Goal: Find specific page/section: Find specific page/section

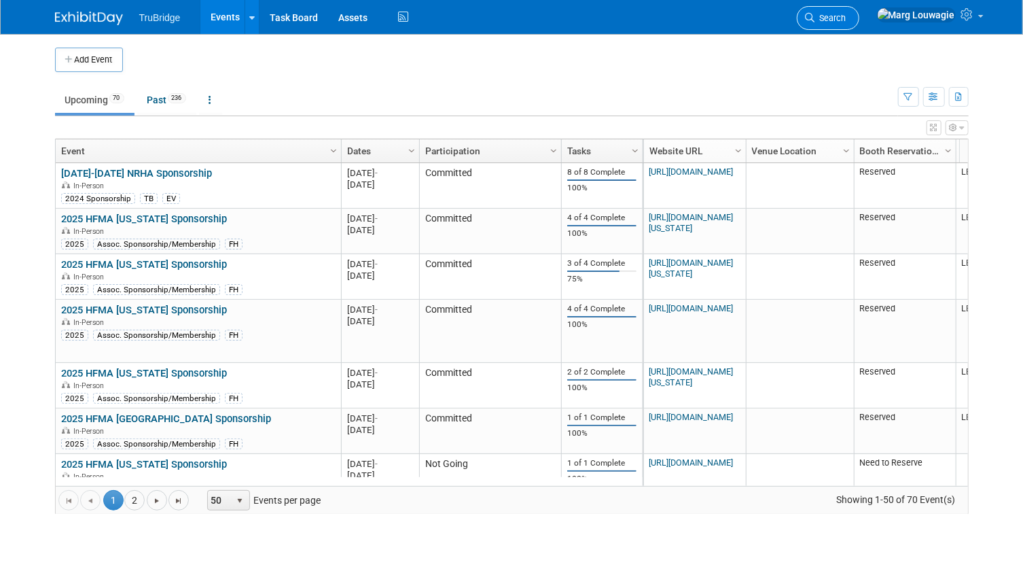
click at [847, 20] on span "Search" at bounding box center [830, 18] width 31 height 10
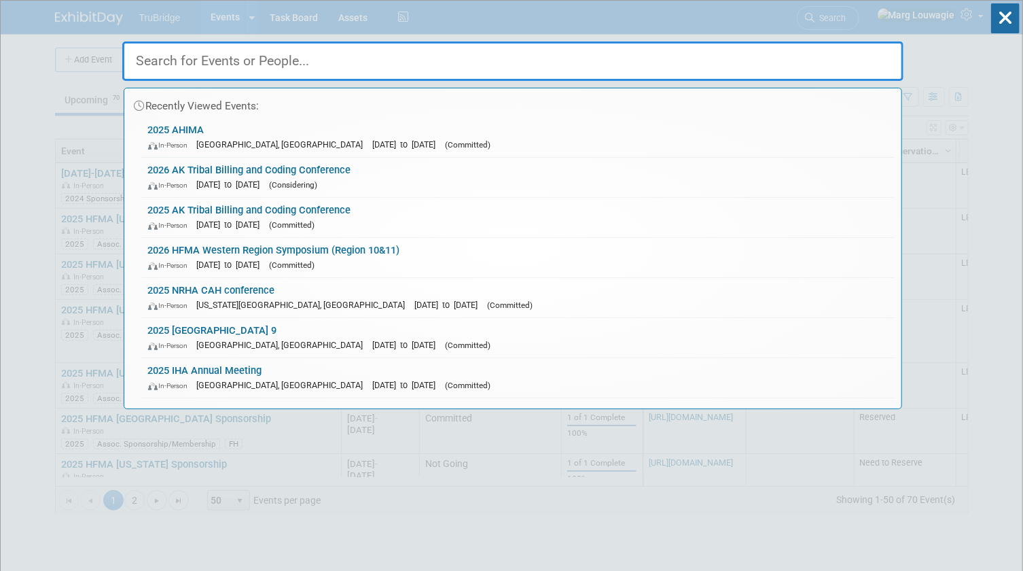
click at [865, 58] on input "text" at bounding box center [512, 60] width 781 height 39
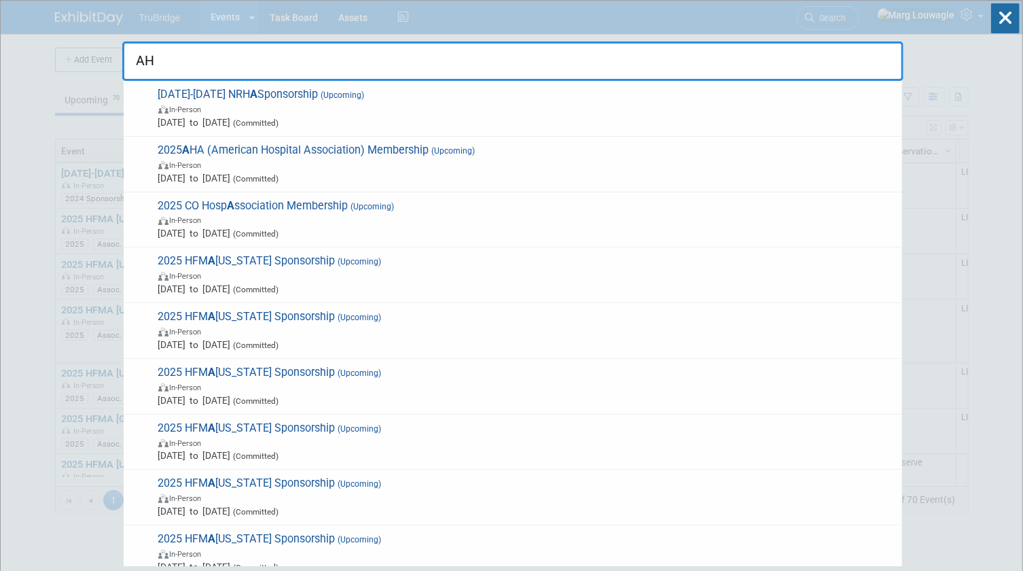
type input "AHI"
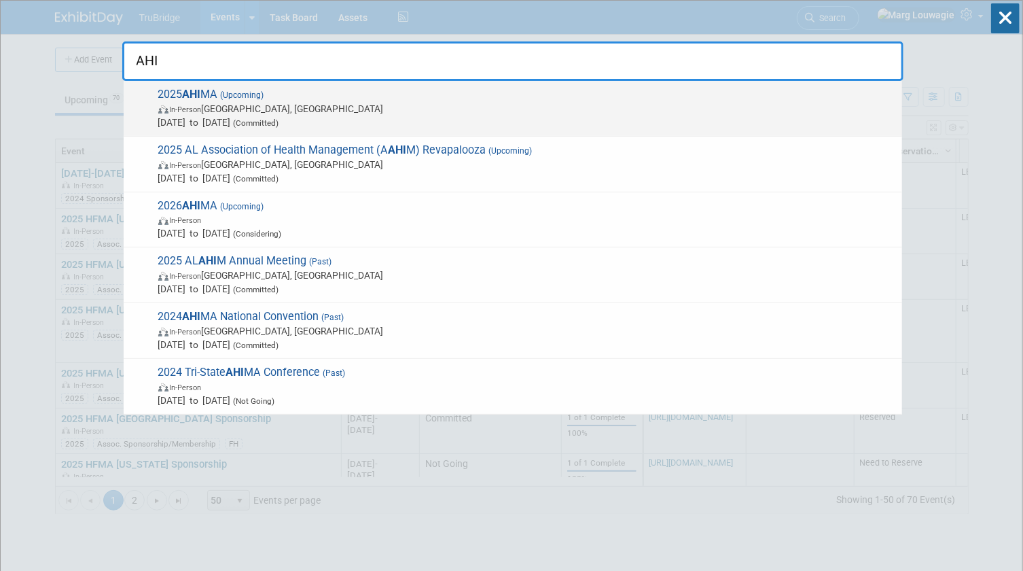
click at [325, 116] on span "[DATE] to [DATE] (Committed)" at bounding box center [526, 123] width 737 height 14
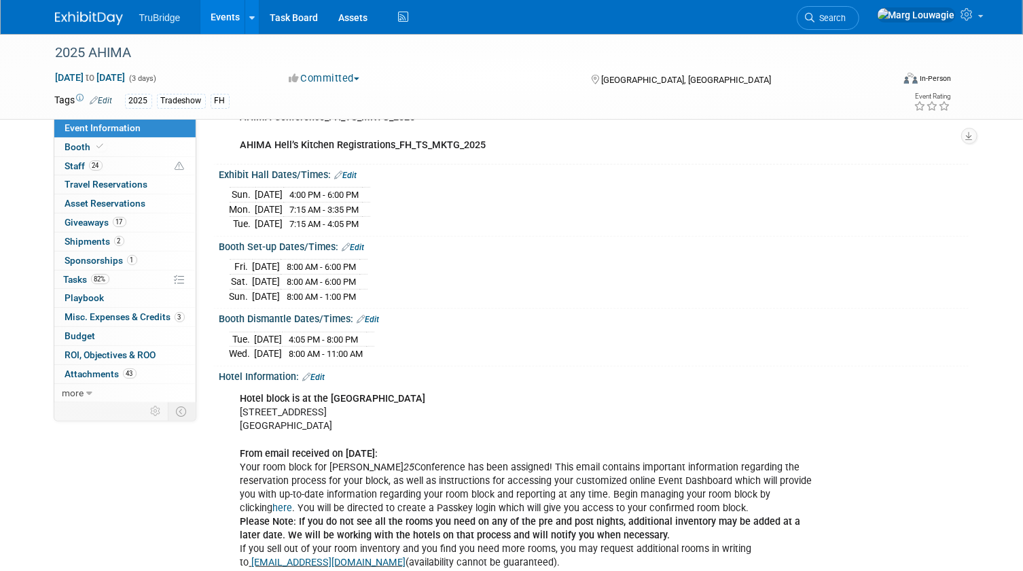
scroll to position [123, 0]
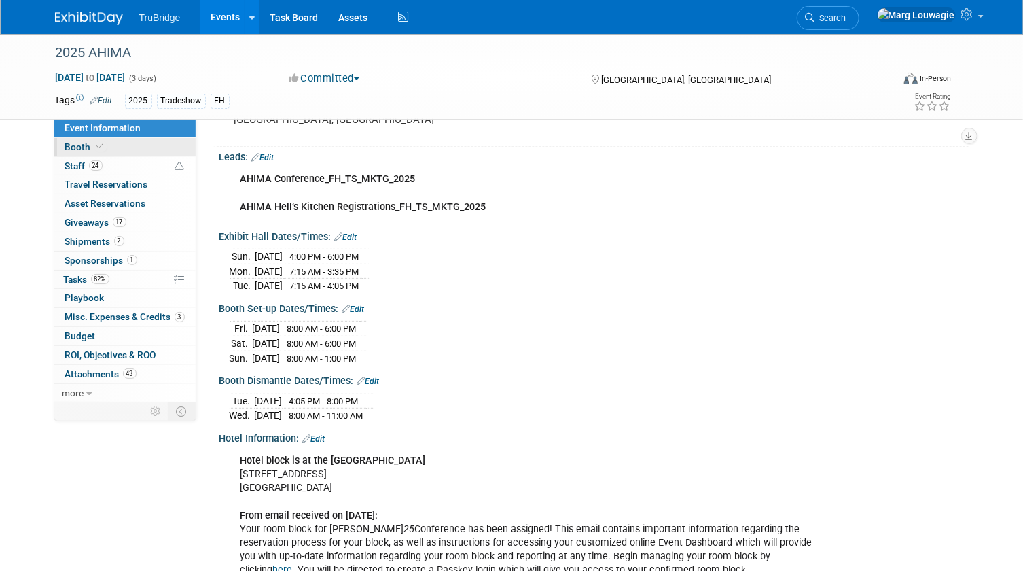
click at [103, 145] on span at bounding box center [100, 146] width 12 height 10
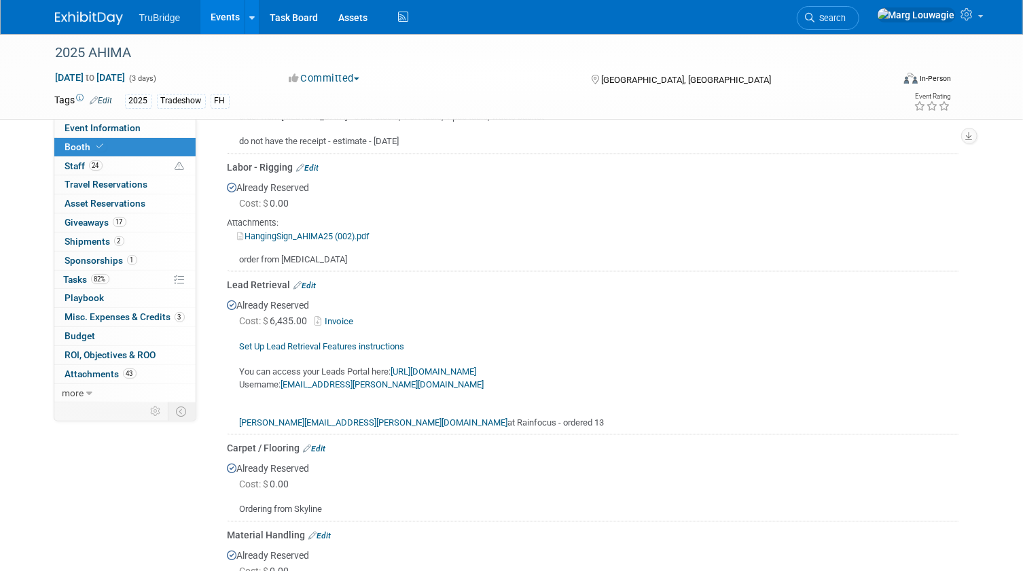
scroll to position [1297, 0]
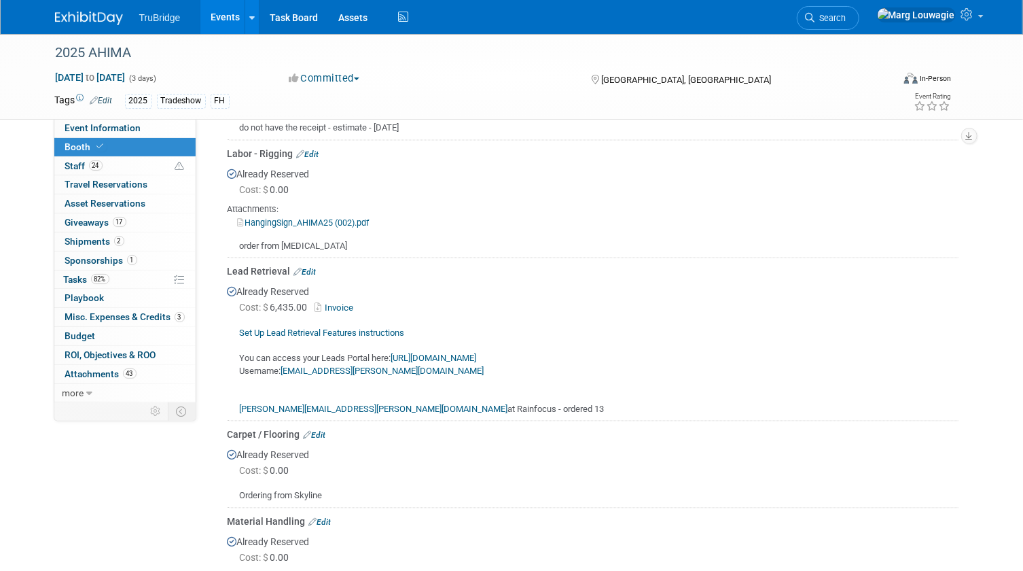
click at [424, 353] on link "https://leads.rainfocus.com/portal/ahima/ahima/login" at bounding box center [434, 358] width 86 height 10
click at [408, 354] on link "https://leads.rainfocus.com/portal/ahima/ahima/login" at bounding box center [434, 358] width 86 height 10
